Goal: Communication & Community: Participate in discussion

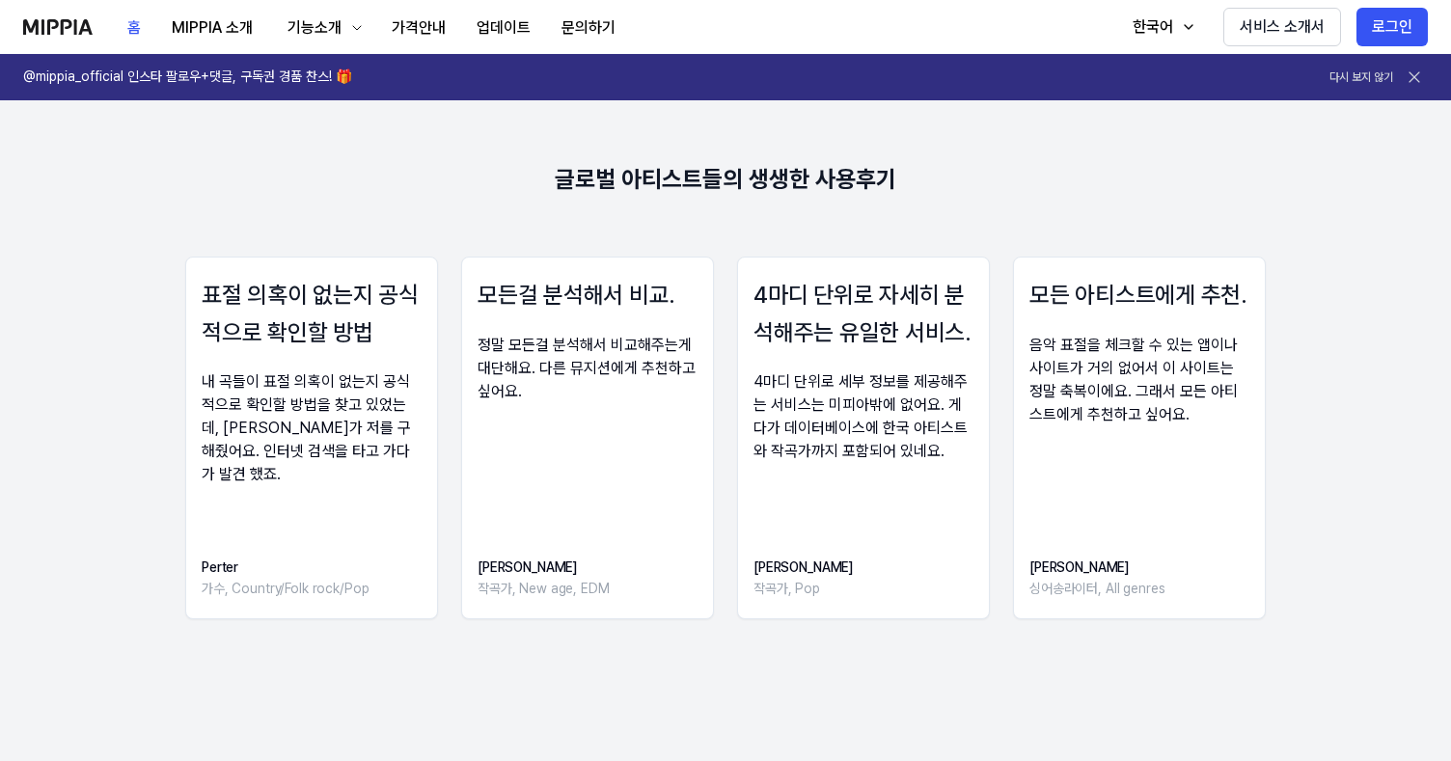
scroll to position [2631, 0]
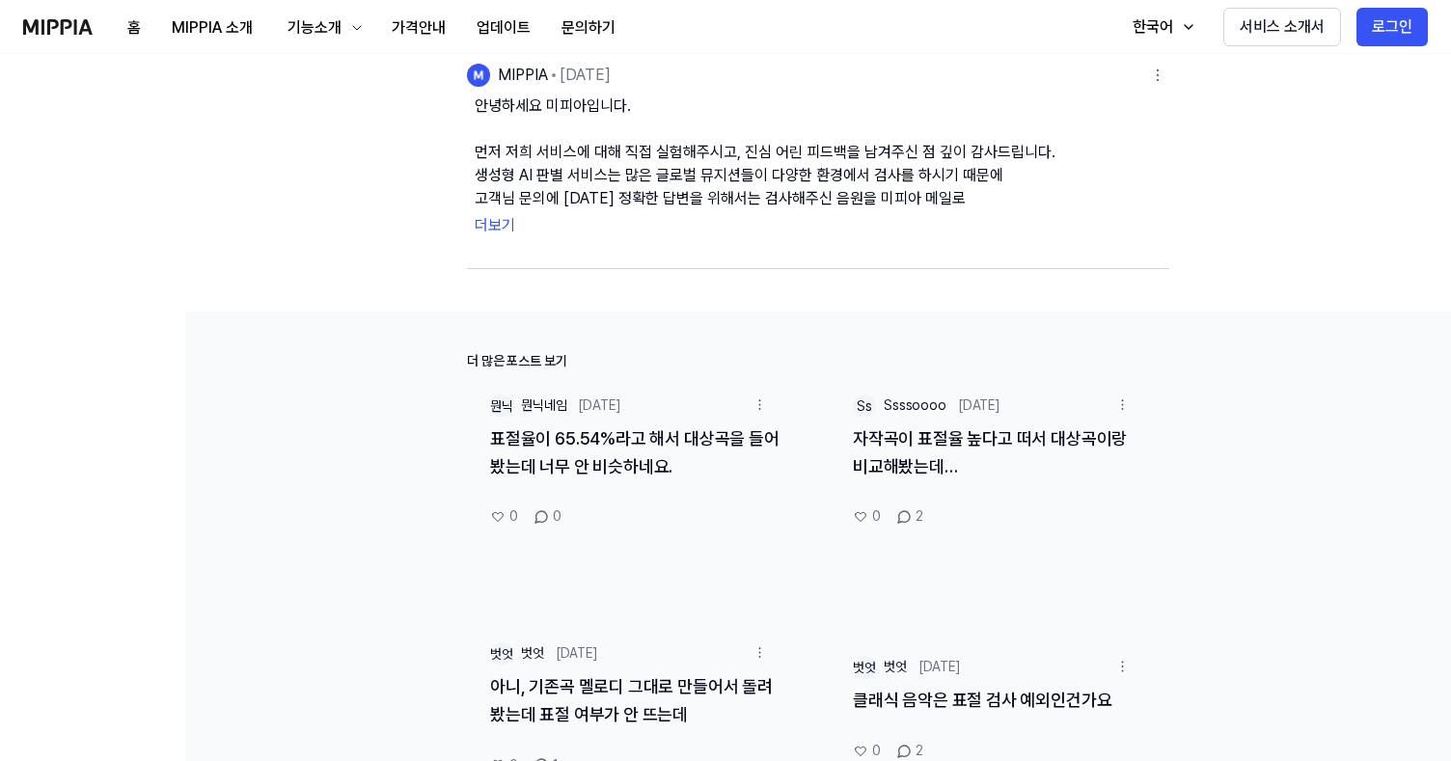
scroll to position [779, 0]
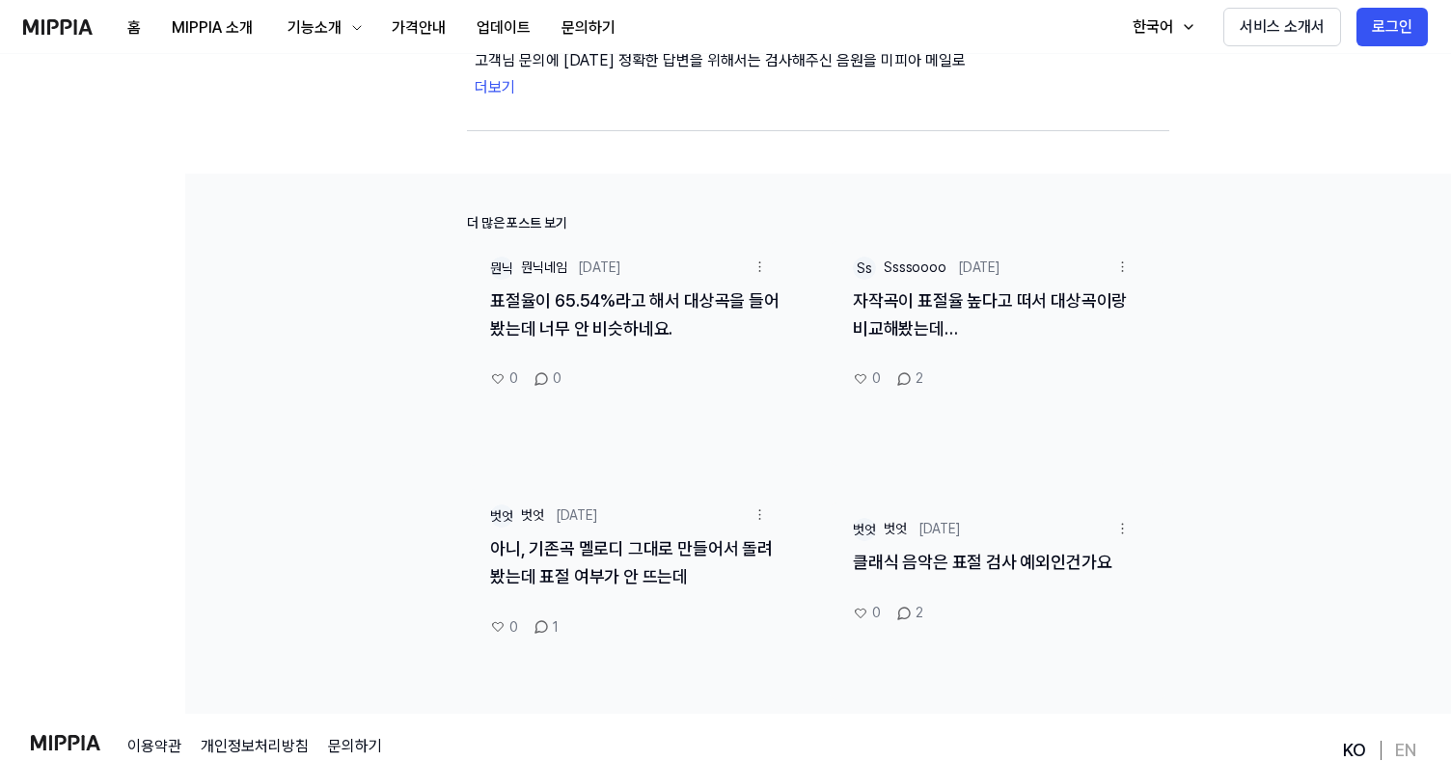
click at [544, 301] on link "표절율이 65.54%라고 해서 대상곡을 들어봤는데 너무 안 비슷하네요." at bounding box center [634, 314] width 289 height 48
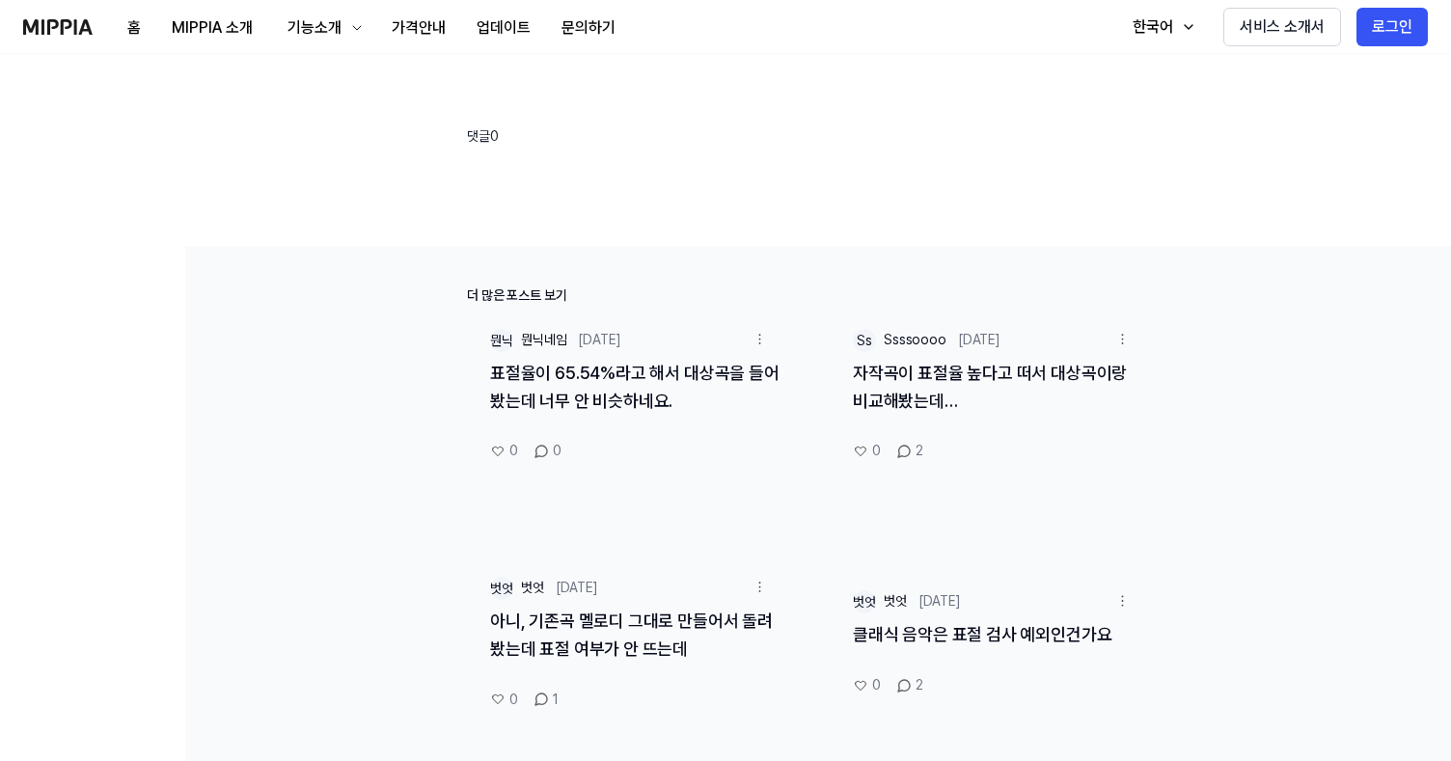
scroll to position [716, 0]
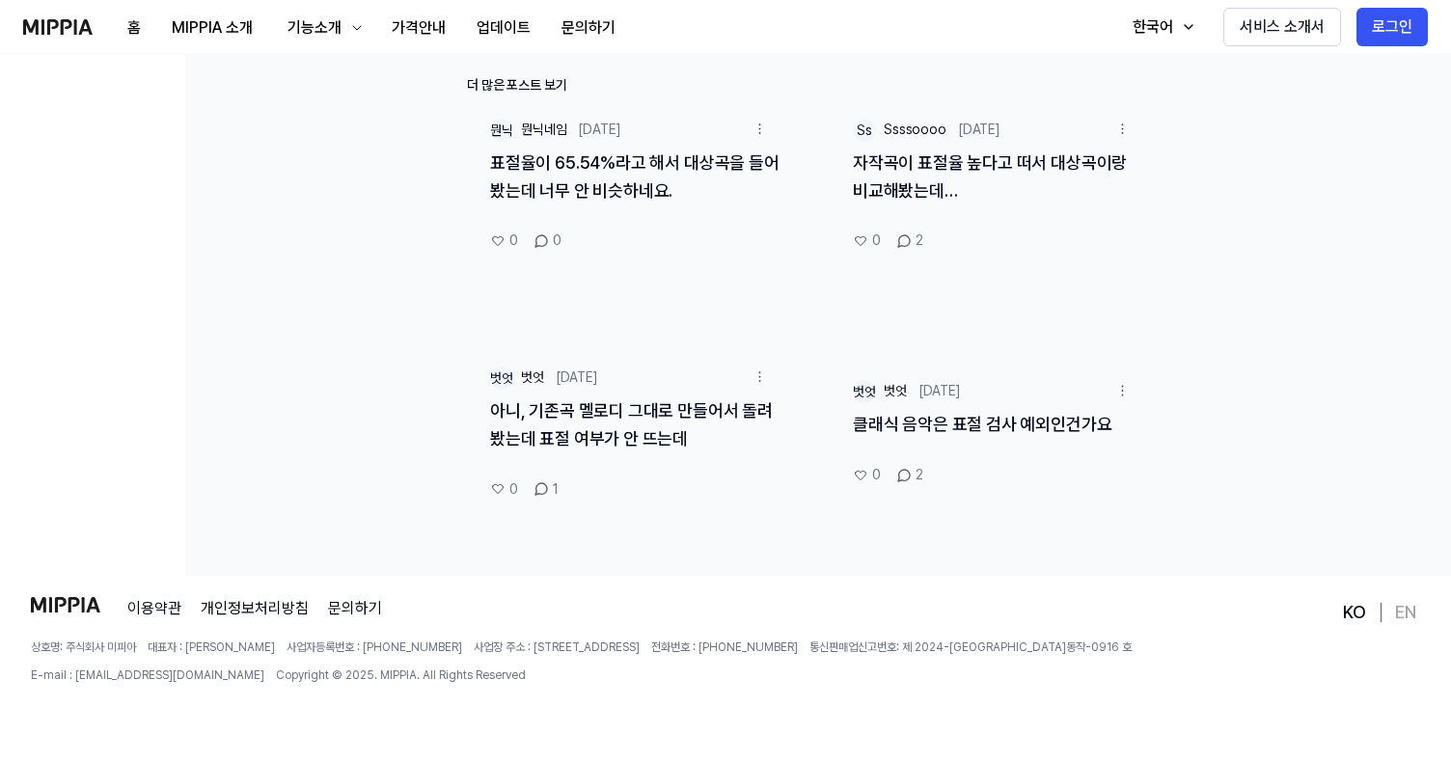
click at [536, 418] on link "아니, 기존곡 멜로디 그대로 만들어서 돌려봤는데 표절 여부가 안 뜨는데" at bounding box center [631, 424] width 283 height 48
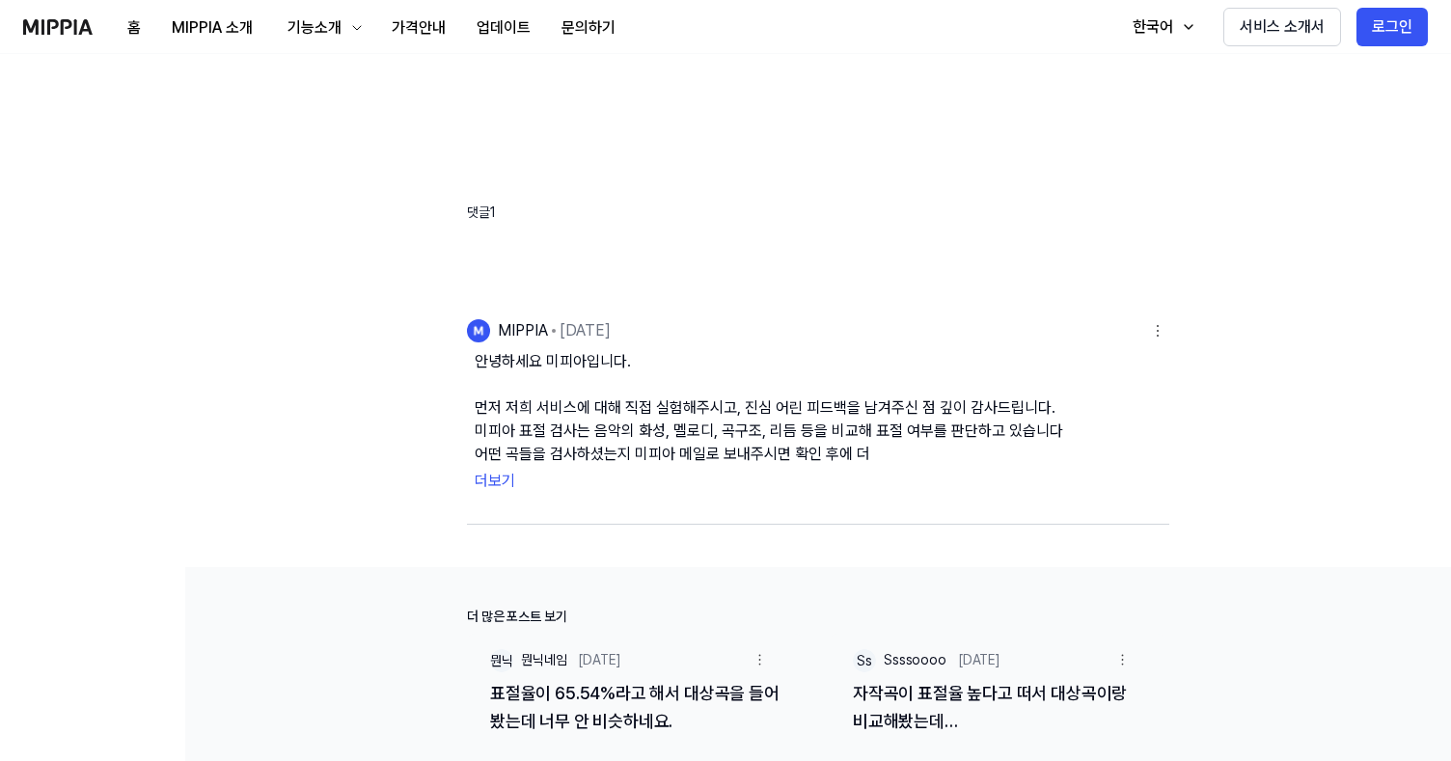
scroll to position [432, 0]
